Goal: Communication & Community: Answer question/provide support

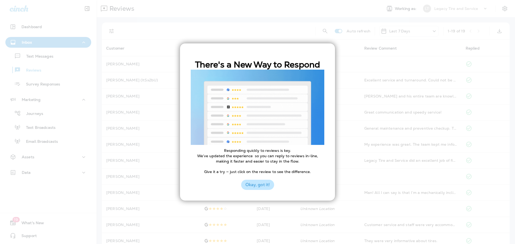
scroll to position [123, 0]
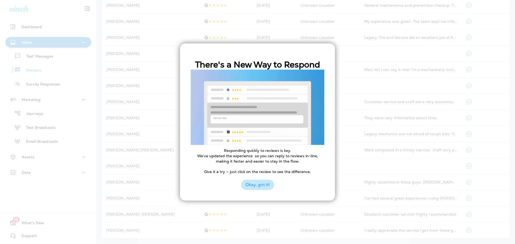
click at [255, 186] on button "Okay, got it!" at bounding box center [257, 185] width 33 height 10
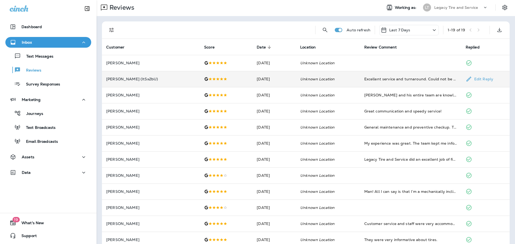
scroll to position [0, 0]
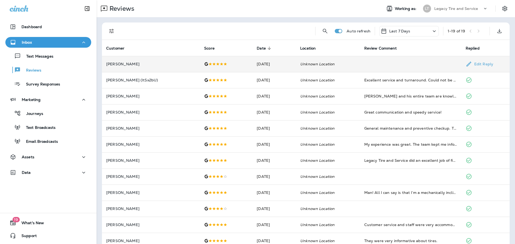
click at [303, 64] on em "Unknown Location" at bounding box center [317, 64] width 34 height 5
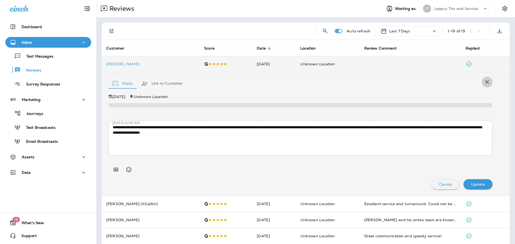
click at [487, 80] on button "button" at bounding box center [487, 82] width 11 height 11
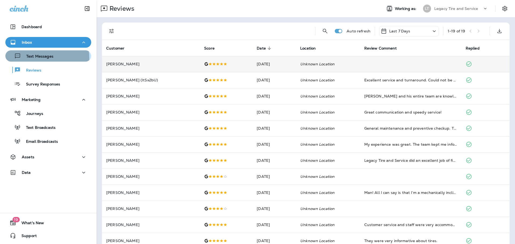
click at [33, 58] on p "Text Messages" at bounding box center [37, 56] width 32 height 5
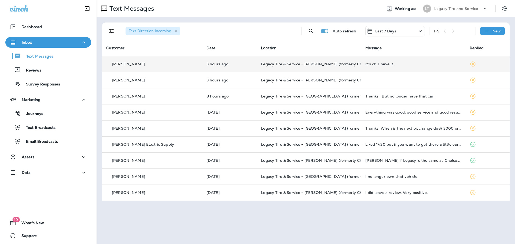
click at [366, 65] on div "It's ok. I have it" at bounding box center [414, 64] width 96 height 4
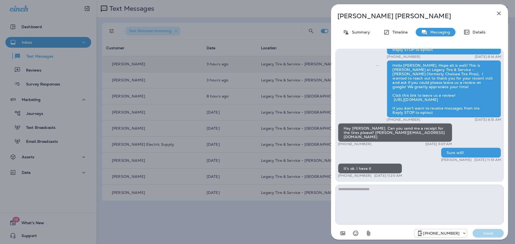
click at [501, 13] on icon "button" at bounding box center [499, 13] width 6 height 6
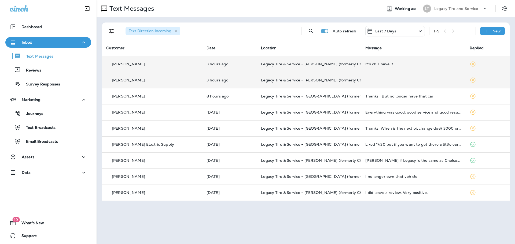
click at [448, 81] on td at bounding box center [413, 80] width 104 height 16
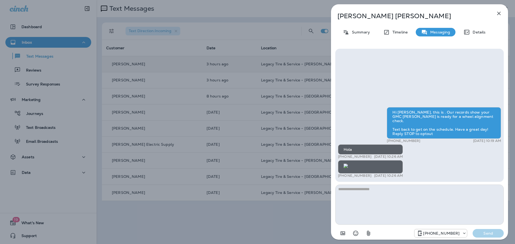
scroll to position [0, 0]
click at [497, 12] on icon "button" at bounding box center [499, 13] width 6 height 6
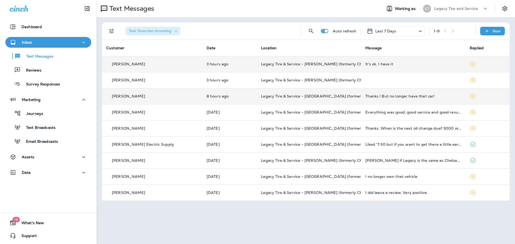
click at [434, 97] on div "Thanks ! But no longer have that car!" at bounding box center [414, 96] width 96 height 4
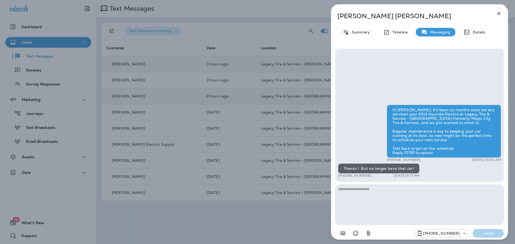
click at [498, 14] on icon "button" at bounding box center [499, 13] width 6 height 6
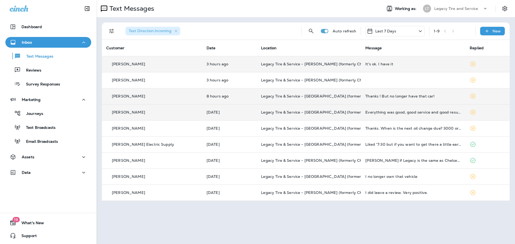
click at [412, 117] on td "Everything was good, good service and good results. Keep up the good work!" at bounding box center [413, 112] width 104 height 16
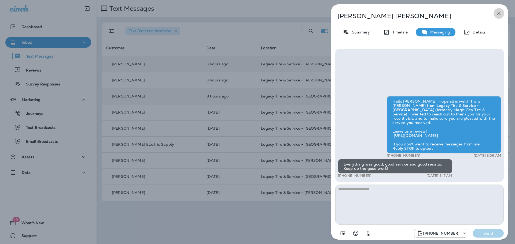
click at [500, 17] on button "button" at bounding box center [499, 13] width 11 height 11
